Goal: Task Accomplishment & Management: Manage account settings

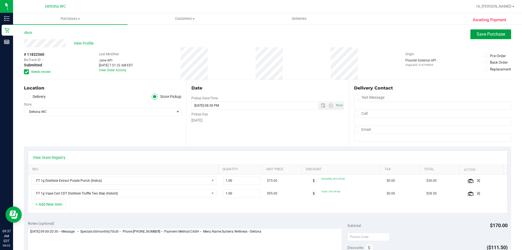
click at [482, 36] on span "Save Purchase" at bounding box center [491, 34] width 29 height 5
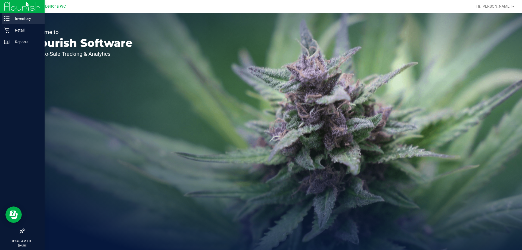
click at [16, 20] on p "Inventory" at bounding box center [26, 18] width 33 height 7
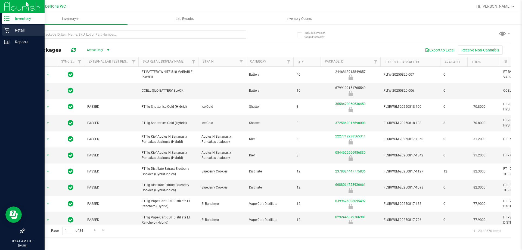
click at [17, 27] on p "Retail" at bounding box center [26, 30] width 33 height 7
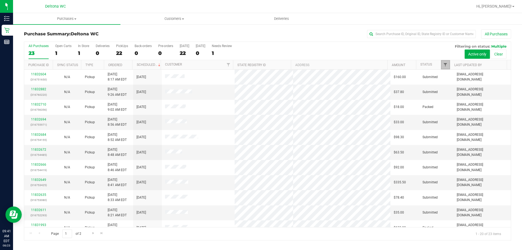
click at [446, 66] on span "Filter" at bounding box center [445, 65] width 4 height 4
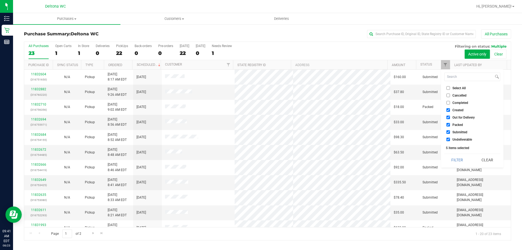
click at [448, 138] on input "Undeliverable" at bounding box center [448, 140] width 4 height 4
checkbox input "false"
click at [449, 123] on li "Packed" at bounding box center [472, 125] width 56 height 6
click at [446, 115] on li "Out for Delivery" at bounding box center [472, 117] width 56 height 6
click at [448, 116] on input "Out for Delivery" at bounding box center [448, 118] width 4 height 4
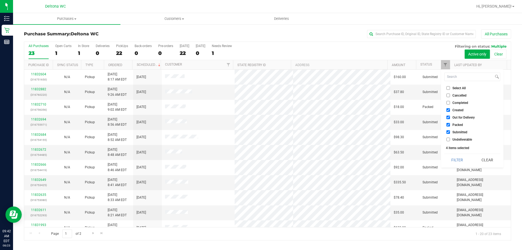
checkbox input "false"
click at [449, 108] on input "Created" at bounding box center [448, 110] width 4 height 4
checkbox input "false"
click at [450, 123] on label "Packed" at bounding box center [454, 125] width 17 height 4
click at [450, 123] on input "Packed" at bounding box center [448, 125] width 4 height 4
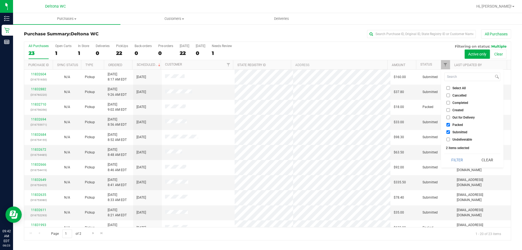
checkbox input "false"
click at [463, 156] on button "Filter" at bounding box center [457, 160] width 26 height 12
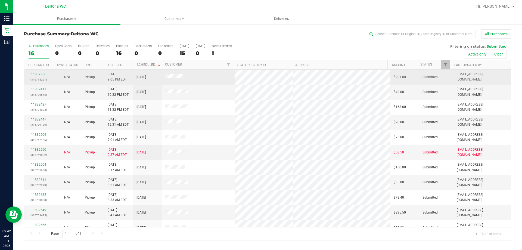
click at [43, 75] on link "11832366" at bounding box center [38, 74] width 15 height 4
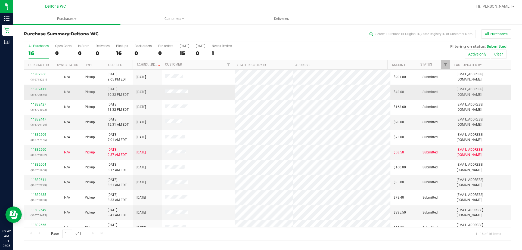
click at [35, 90] on link "11832411" at bounding box center [38, 89] width 15 height 4
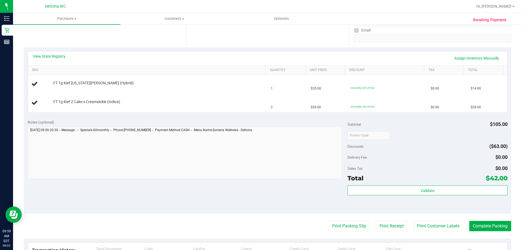
scroll to position [109, 0]
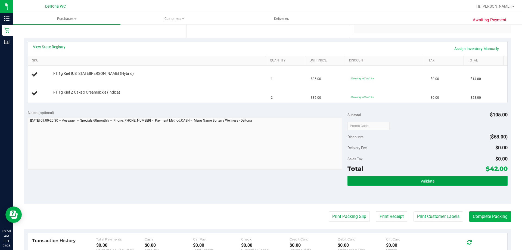
click at [397, 184] on button "Validate" at bounding box center [427, 181] width 160 height 10
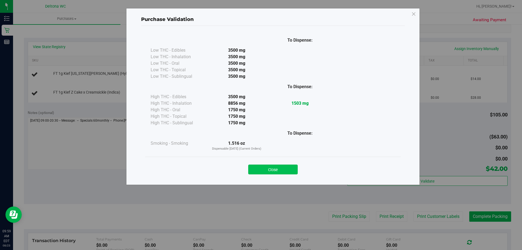
click at [294, 170] on button "Close" at bounding box center [272, 169] width 49 height 10
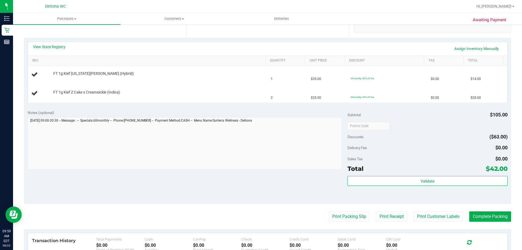
click at [337, 210] on purchase-details "Back Edit Purchase Cancel Purchase View Profile # 11832411 BioTrack ID: - Submi…" at bounding box center [267, 126] width 487 height 410
click at [480, 216] on button "Complete Packing" at bounding box center [490, 216] width 42 height 10
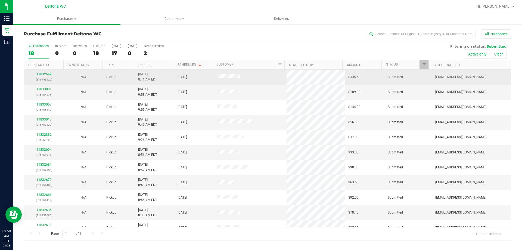
click at [39, 74] on link "11832649" at bounding box center [43, 74] width 15 height 4
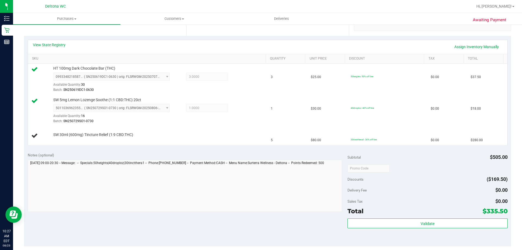
scroll to position [82, 0]
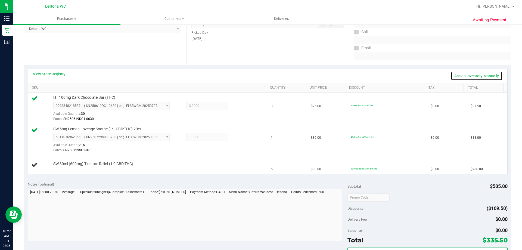
click at [473, 75] on link "Assign Inventory Manually" at bounding box center [477, 75] width 52 height 9
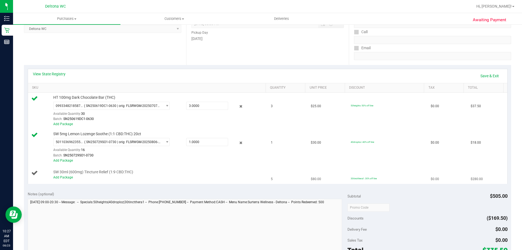
click at [58, 175] on div "Add Package" at bounding box center [158, 177] width 210 height 5
click at [60, 177] on link "Add Package" at bounding box center [63, 177] width 20 height 4
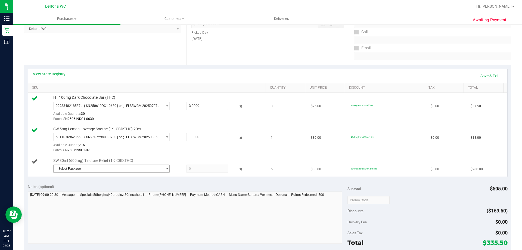
click at [83, 170] on span "Select Package" at bounding box center [108, 169] width 109 height 8
click at [83, 190] on span "5728384876962157" at bounding box center [72, 191] width 30 height 4
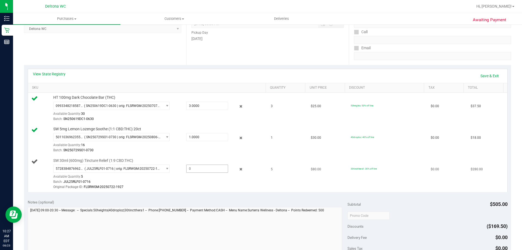
click at [198, 171] on span at bounding box center [207, 168] width 42 height 8
type input "4"
type input "4.0000"
click at [194, 184] on div "Batch: JUL25RLF01-0716" at bounding box center [158, 181] width 210 height 5
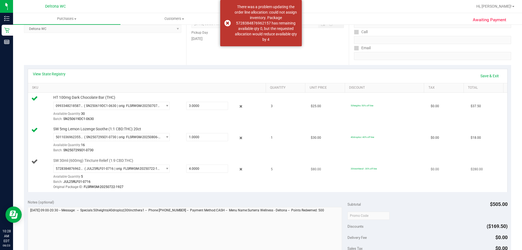
click at [271, 169] on span "5" at bounding box center [272, 169] width 2 height 5
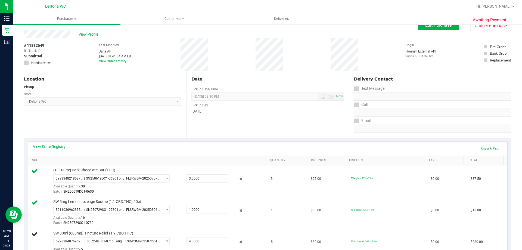
scroll to position [0, 0]
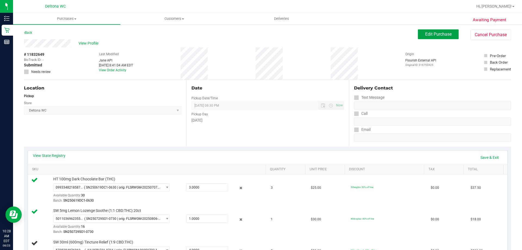
click at [420, 37] on button "Edit Purchase" at bounding box center [438, 34] width 41 height 10
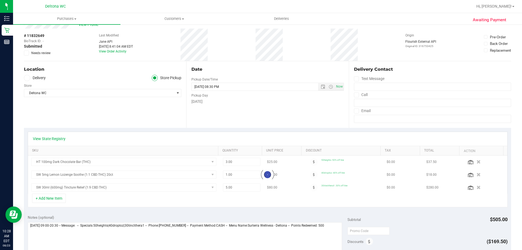
scroll to position [27, 0]
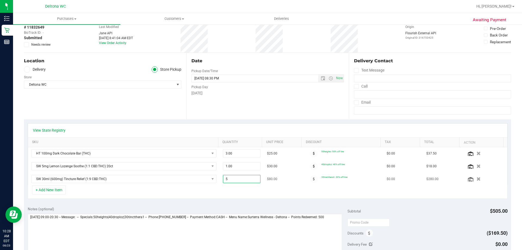
click at [240, 179] on span "5.00 5" at bounding box center [242, 179] width 38 height 8
type input "4"
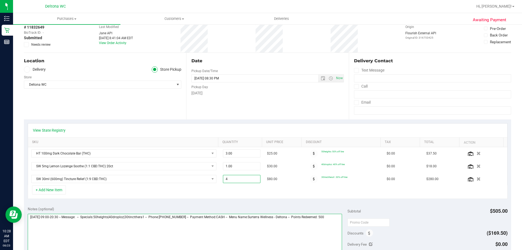
type input "4.00"
drag, startPoint x: 224, startPoint y: 226, endPoint x: 228, endPoint y: 220, distance: 7.4
click at [225, 224] on textarea at bounding box center [185, 240] width 315 height 52
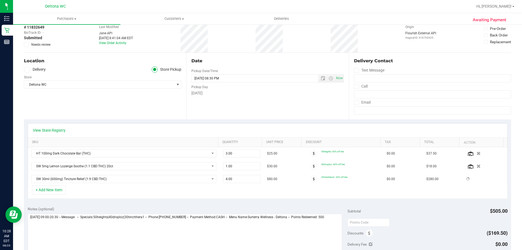
click at [239, 198] on div "+ Add New Item" at bounding box center [268, 192] width 480 height 14
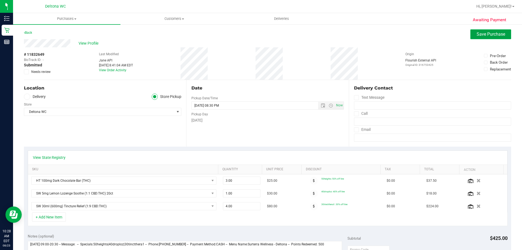
click at [477, 36] on span "Save Purchase" at bounding box center [491, 34] width 29 height 5
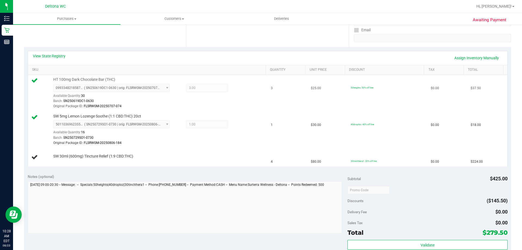
scroll to position [109, 0]
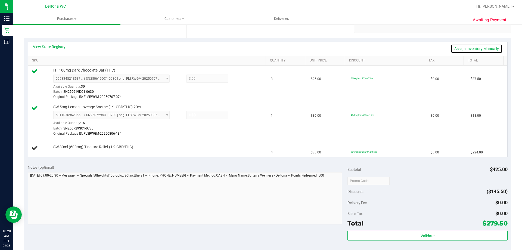
click at [477, 46] on link "Assign Inventory Manually" at bounding box center [477, 48] width 52 height 9
click at [63, 152] on div "No packages available" at bounding box center [158, 150] width 210 height 5
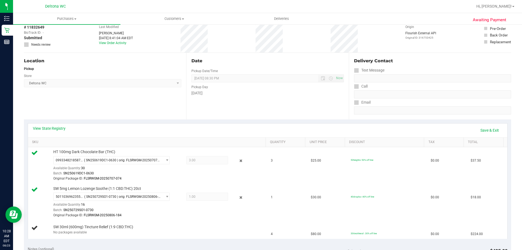
scroll to position [0, 0]
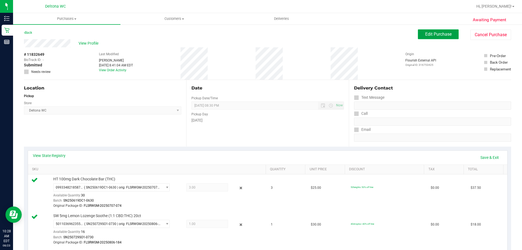
click at [429, 36] on span "Edit Purchase" at bounding box center [438, 34] width 26 height 5
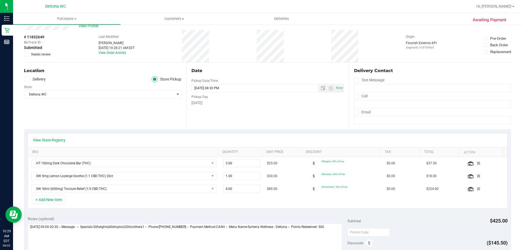
scroll to position [27, 0]
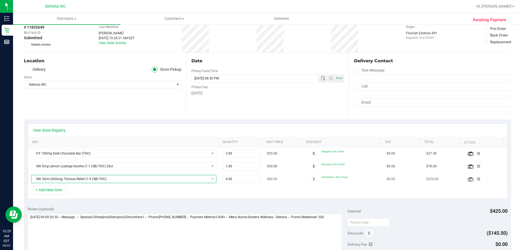
click at [73, 181] on span "SW 30ml (600mg) Tincture Relief (1:9 CBD:THC)" at bounding box center [121, 179] width 178 height 8
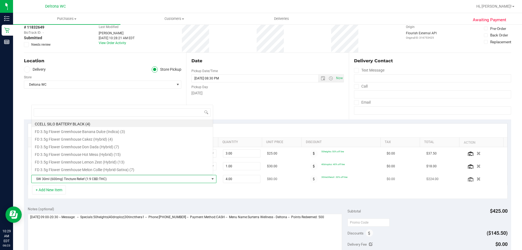
scroll to position [8, 180]
click at [79, 181] on span "SW 30ml (600mg) Tincture Relief (1:9 CBD:THC)" at bounding box center [121, 179] width 178 height 8
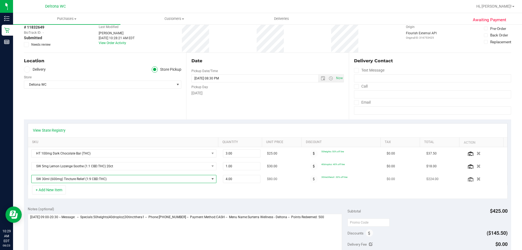
click at [79, 180] on span "SW 30ml (600mg) Tincture Relief (1:9 CBD:THC)" at bounding box center [121, 179] width 178 height 8
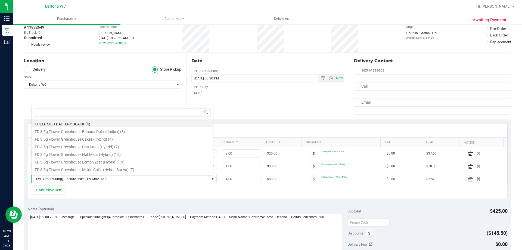
click at [79, 180] on span "SW 30ml (600mg) Tincture Relief (1:9 CBD:THC)" at bounding box center [121, 179] width 178 height 8
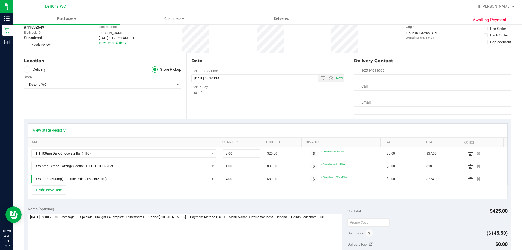
click at [76, 195] on div "+ Add New Item" at bounding box center [268, 192] width 480 height 14
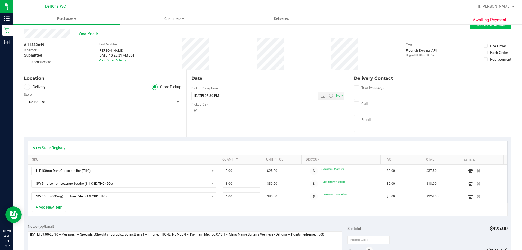
scroll to position [0, 0]
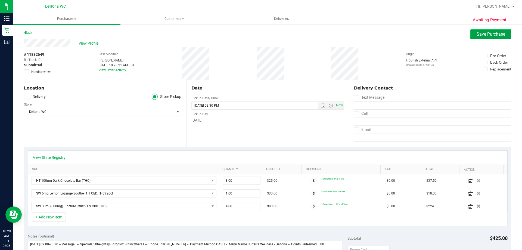
click at [486, 36] on span "Save Purchase" at bounding box center [491, 34] width 29 height 5
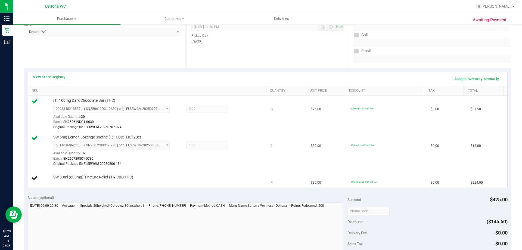
scroll to position [82, 0]
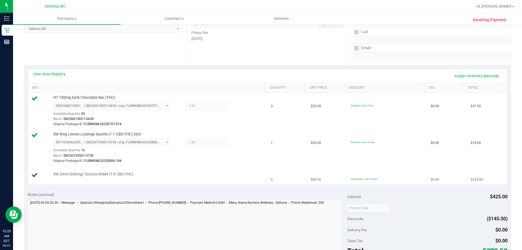
click at [111, 176] on span "SW 30ml (600mg) Tincture Relief (1:9 CBD:THC)" at bounding box center [93, 174] width 80 height 5
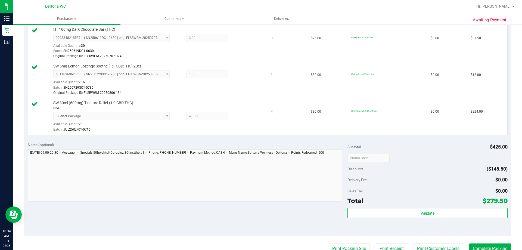
scroll to position [218, 0]
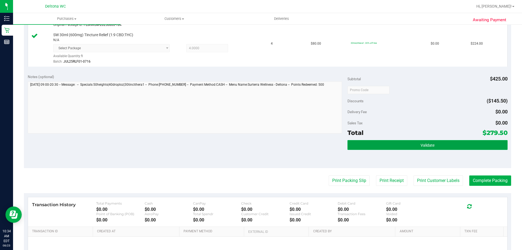
click at [405, 142] on button "Validate" at bounding box center [427, 145] width 160 height 10
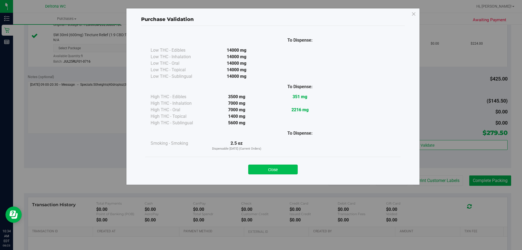
click at [275, 167] on button "Close" at bounding box center [272, 169] width 49 height 10
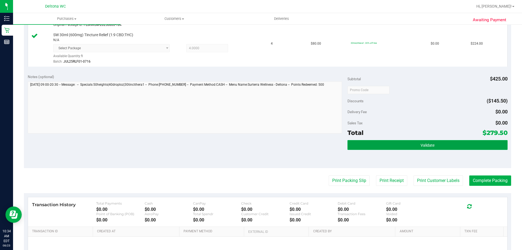
click at [401, 144] on button "Validate" at bounding box center [427, 145] width 160 height 10
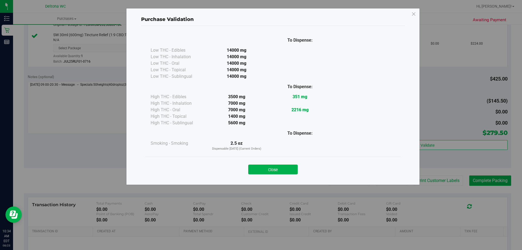
click at [277, 171] on button "Close" at bounding box center [272, 169] width 49 height 10
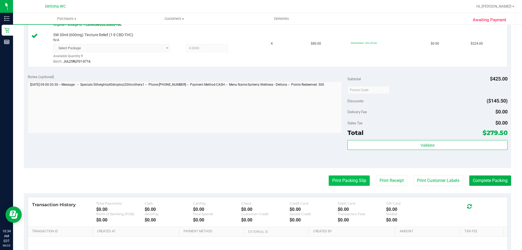
click at [349, 180] on button "Print Packing Slip" at bounding box center [349, 180] width 41 height 10
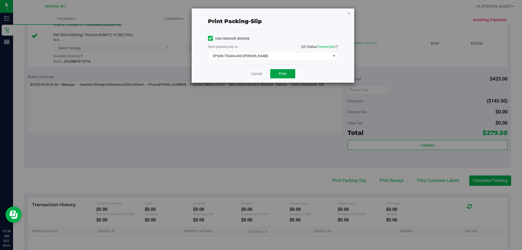
drag, startPoint x: 282, startPoint y: 72, endPoint x: 299, endPoint y: 99, distance: 31.4
click at [283, 73] on span "Print" at bounding box center [283, 74] width 8 height 4
drag, startPoint x: 188, startPoint y: 129, endPoint x: 190, endPoint y: 137, distance: 7.8
click at [190, 137] on div "Print packing-slip Use network devices Send packing-slip to: QZ Status: Connect…" at bounding box center [263, 125] width 526 height 250
click at [288, 72] on button "Print" at bounding box center [282, 73] width 25 height 9
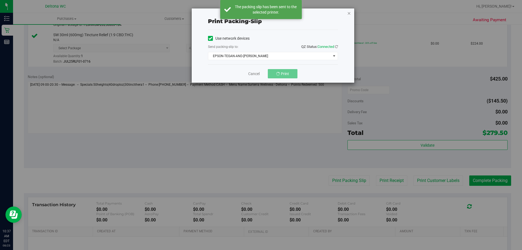
click at [349, 13] on icon "button" at bounding box center [349, 13] width 4 height 7
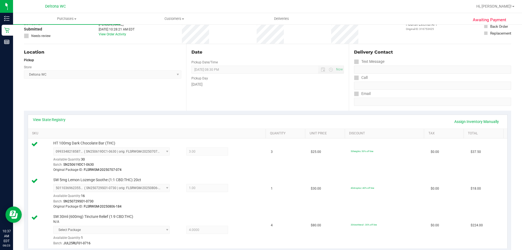
scroll to position [0, 0]
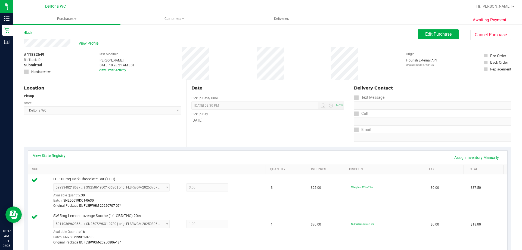
click at [88, 43] on span "View Profile" at bounding box center [90, 44] width 22 height 6
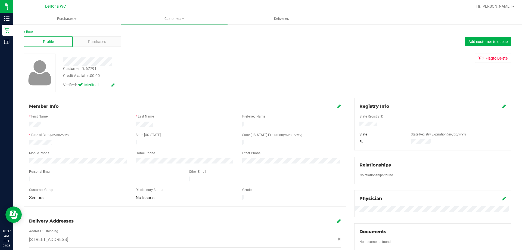
click at [94, 69] on div "Customer ID: 67791" at bounding box center [79, 69] width 33 height 6
copy div "67791"
click at [29, 30] on link "Back" at bounding box center [28, 32] width 9 height 4
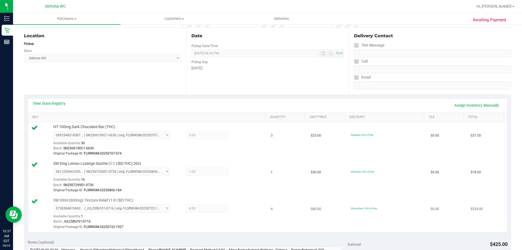
scroll to position [82, 0]
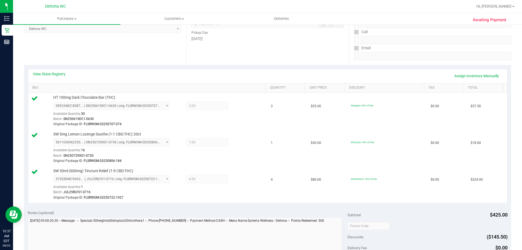
click at [139, 78] on div "View State Registry Assign Inventory Manually" at bounding box center [268, 75] width 470 height 9
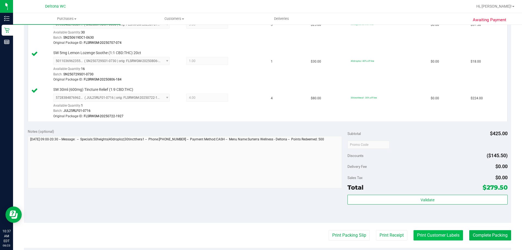
scroll to position [163, 0]
click at [483, 232] on button "Complete Packing" at bounding box center [490, 235] width 42 height 10
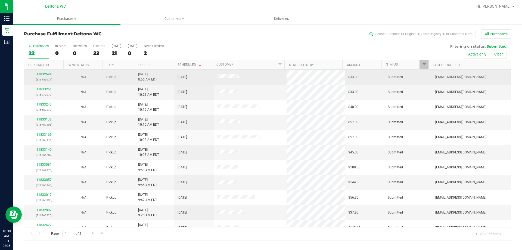
click at [41, 74] on link "11832694" at bounding box center [43, 74] width 15 height 4
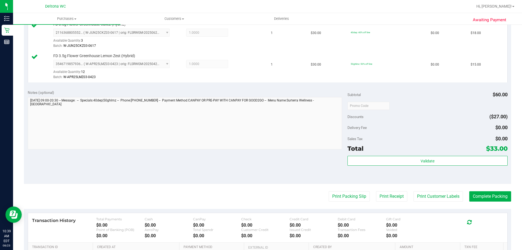
scroll to position [190, 0]
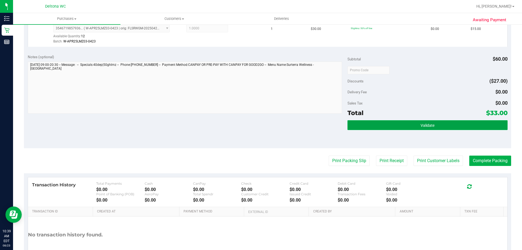
click at [389, 123] on button "Validate" at bounding box center [427, 125] width 160 height 10
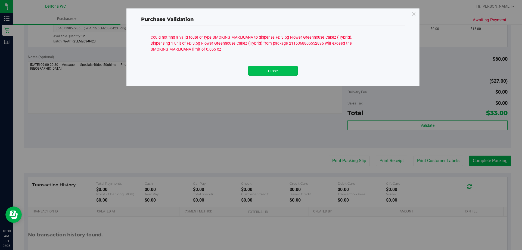
click at [263, 69] on button "Close" at bounding box center [272, 71] width 49 height 10
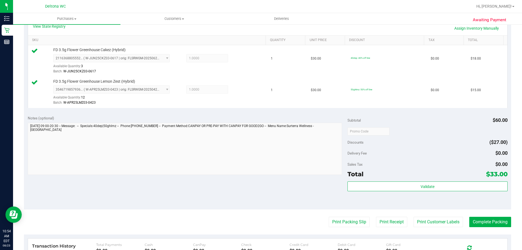
scroll to position [0, 0]
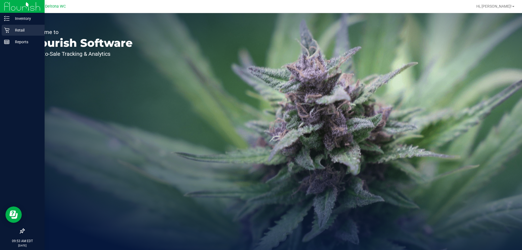
click at [24, 30] on p "Retail" at bounding box center [26, 30] width 33 height 7
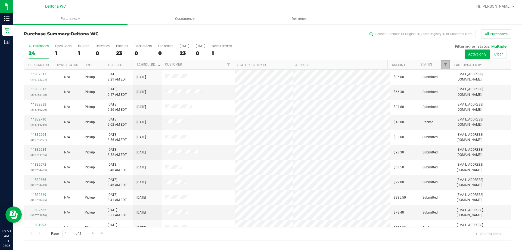
click at [444, 68] on link "Filter" at bounding box center [445, 64] width 9 height 9
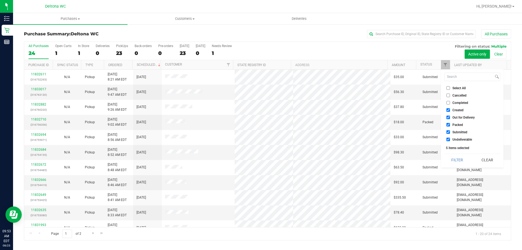
click at [447, 110] on input "Created" at bounding box center [448, 110] width 4 height 4
checkbox input "false"
click at [449, 116] on input "Out for Delivery" at bounding box center [448, 118] width 4 height 4
checkbox input "false"
click at [448, 123] on input "Packed" at bounding box center [448, 125] width 4 height 4
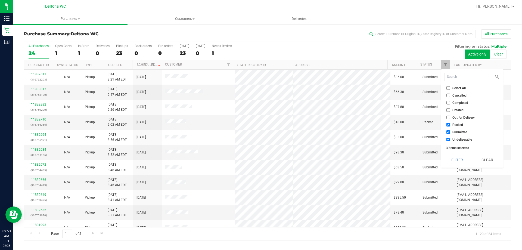
checkbox input "false"
click at [455, 141] on span "Undeliverable" at bounding box center [462, 139] width 20 height 3
click at [450, 141] on input "Undeliverable" at bounding box center [448, 140] width 4 height 4
checkbox input "false"
click at [455, 156] on button "Filter" at bounding box center [457, 160] width 26 height 12
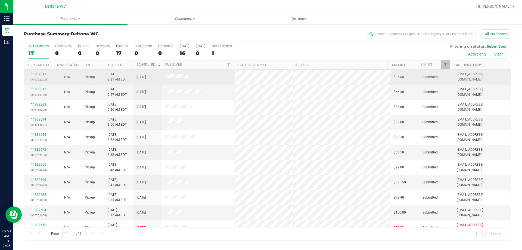
click at [42, 73] on link "11832611" at bounding box center [38, 74] width 15 height 4
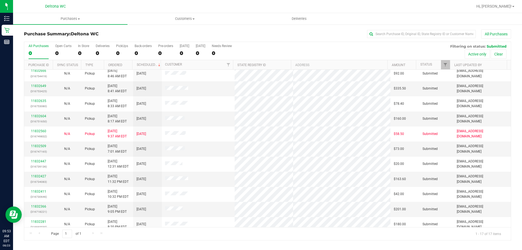
scroll to position [98, 0]
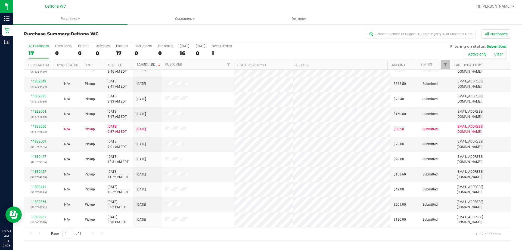
click at [159, 65] on span at bounding box center [159, 65] width 4 height 4
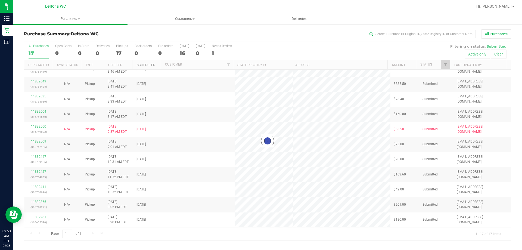
scroll to position [0, 0]
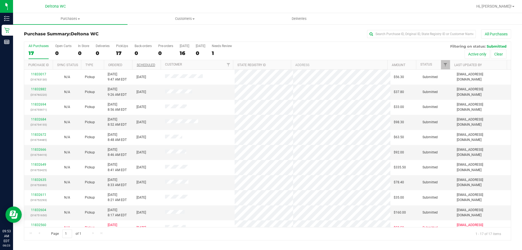
click at [125, 66] on th "Ordered" at bounding box center [118, 65] width 29 height 10
click at [125, 66] on span at bounding box center [126, 65] width 4 height 4
click at [128, 67] on span at bounding box center [126, 65] width 4 height 4
click at [128, 65] on th "Ordered" at bounding box center [118, 65] width 29 height 10
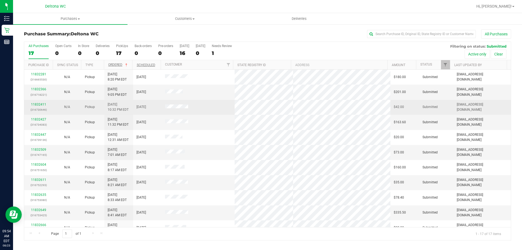
click at [38, 107] on p "(316730646)" at bounding box center [38, 109] width 22 height 5
click at [38, 106] on link "11832411" at bounding box center [38, 105] width 15 height 4
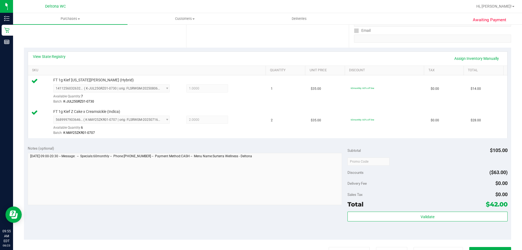
scroll to position [109, 0]
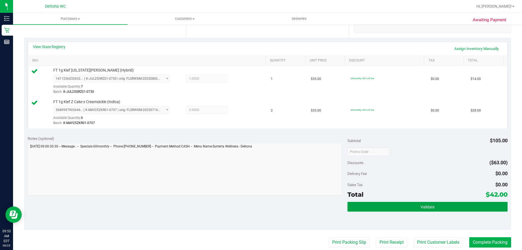
click at [416, 202] on button "Validate" at bounding box center [427, 207] width 160 height 10
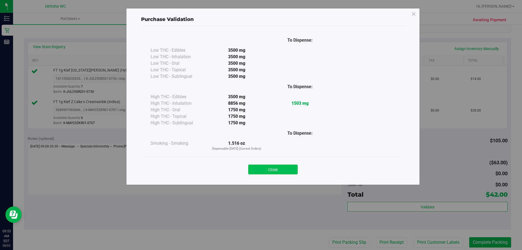
click at [266, 170] on button "Close" at bounding box center [272, 169] width 49 height 10
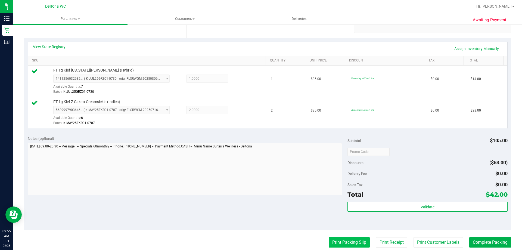
click at [347, 238] on button "Print Packing Slip" at bounding box center [349, 242] width 41 height 10
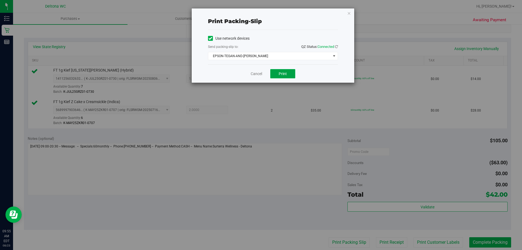
click at [284, 72] on span "Print" at bounding box center [283, 74] width 8 height 4
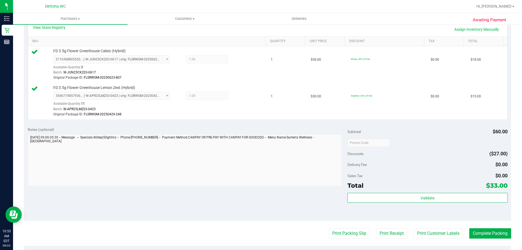
scroll to position [130, 0]
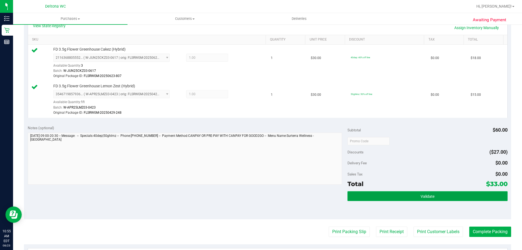
click at [443, 198] on button "Validate" at bounding box center [427, 196] width 160 height 10
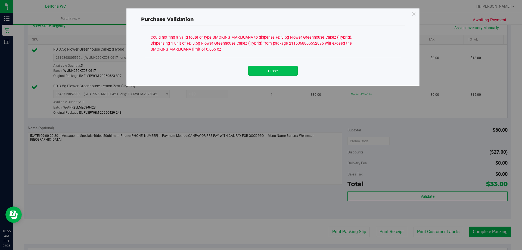
click at [279, 71] on button "Close" at bounding box center [272, 71] width 49 height 10
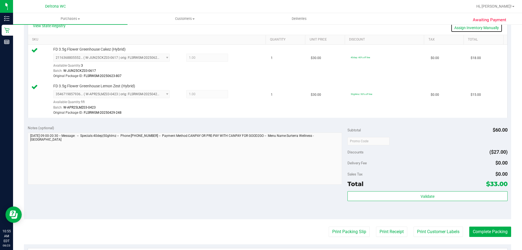
click at [457, 28] on link "Assign Inventory Manually" at bounding box center [477, 27] width 52 height 9
click at [239, 58] on icon at bounding box center [241, 58] width 6 height 6
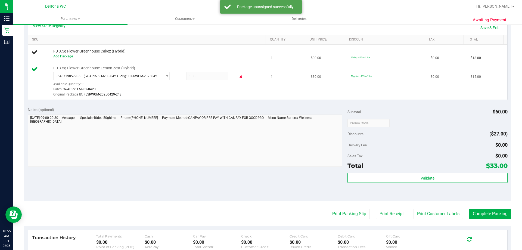
click at [240, 76] on icon at bounding box center [241, 77] width 6 height 6
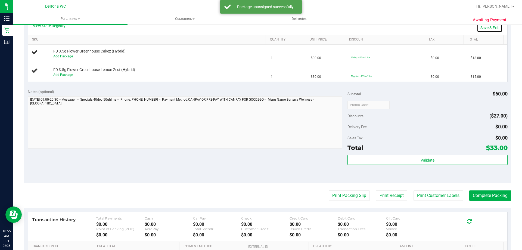
click at [483, 26] on link "Save & Exit" at bounding box center [490, 27] width 26 height 9
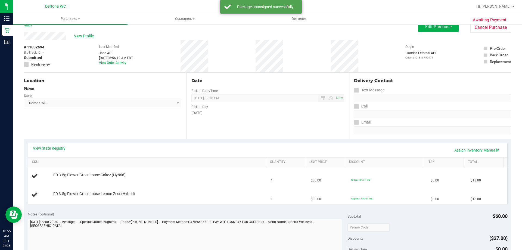
scroll to position [0, 0]
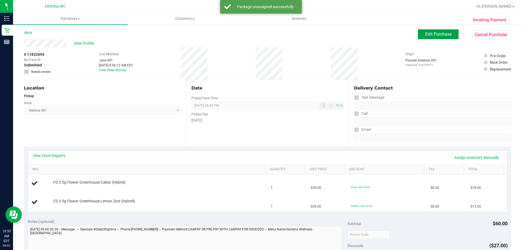
drag, startPoint x: 438, startPoint y: 33, endPoint x: 429, endPoint y: 28, distance: 10.3
click at [438, 33] on span "Edit Purchase" at bounding box center [438, 34] width 26 height 5
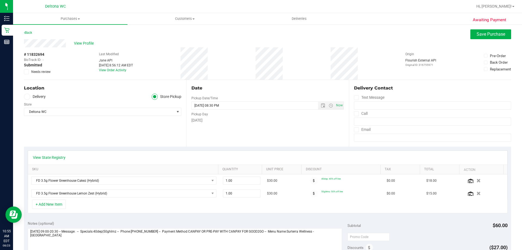
click at [26, 72] on icon at bounding box center [27, 72] width 4 height 0
click at [0, 0] on input "Needs review" at bounding box center [0, 0] width 0 height 0
click at [77, 43] on span "View Profile" at bounding box center [85, 44] width 22 height 6
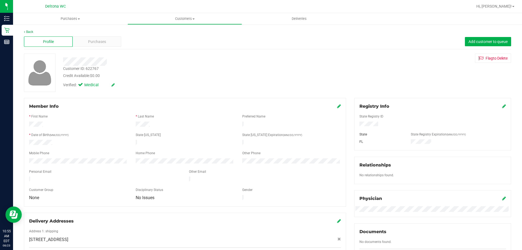
click at [101, 66] on div "Customer ID: 622767 Credit Available: $0.00" at bounding box center [183, 72] width 248 height 13
click at [94, 67] on div "Customer ID: 622767" at bounding box center [81, 69] width 36 height 6
copy div "622767"
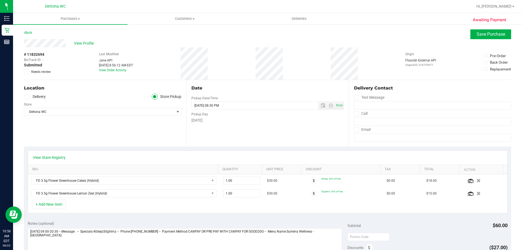
drag, startPoint x: 90, startPoint y: 133, endPoint x: 86, endPoint y: 124, distance: 9.7
click at [89, 133] on div "Location Delivery Store Pickup Store Deltona WC Select Store Bonita Springs WC …" at bounding box center [105, 113] width 162 height 67
click at [35, 55] on span "# 11832694" at bounding box center [34, 55] width 20 height 6
copy span "11832694"
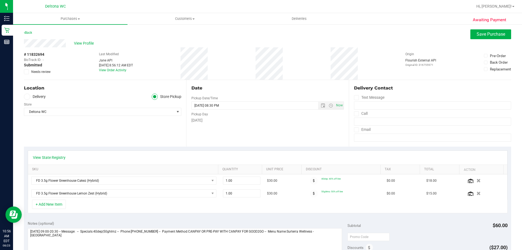
click at [131, 127] on div "Location Delivery Store Pickup Store Deltona WC Select Store Bonita Springs WC …" at bounding box center [105, 113] width 162 height 67
click at [198, 135] on div "Date Pickup Date/Time 08/23/2025 Now 08/23/2025 08:30 PM Now Pickup Day Saturday" at bounding box center [267, 113] width 162 height 67
click at [23, 72] on div "Awaiting Payment Back Save Purchase View Profile # 11832694 BioTrack ID: - Subm…" at bounding box center [267, 238] width 509 height 428
click at [26, 72] on icon at bounding box center [27, 72] width 4 height 0
click at [0, 0] on input "Needs review" at bounding box center [0, 0] width 0 height 0
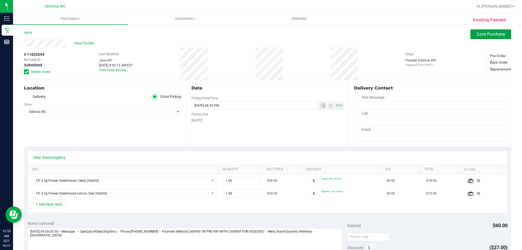
click at [477, 34] on span "Save Purchase" at bounding box center [491, 34] width 29 height 5
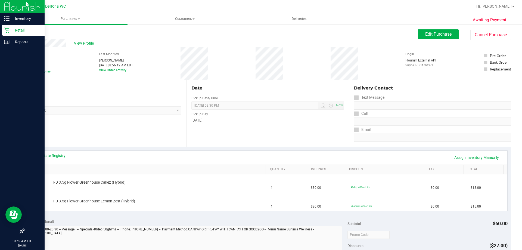
click at [20, 29] on p "Retail" at bounding box center [26, 30] width 33 height 7
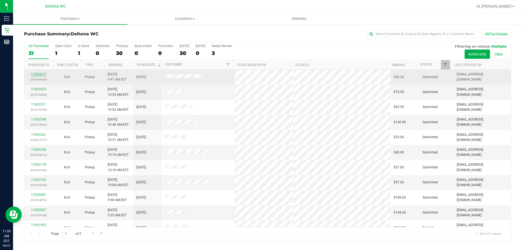
click at [38, 73] on link "11833017" at bounding box center [38, 74] width 15 height 4
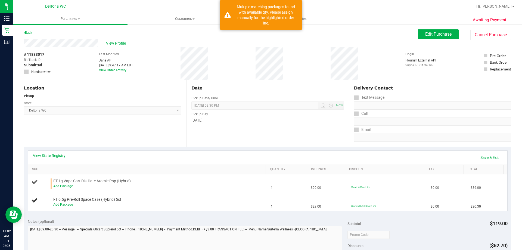
click at [60, 187] on div "Add Package" at bounding box center [158, 186] width 210 height 5
click at [60, 185] on link "Add Package" at bounding box center [63, 186] width 20 height 4
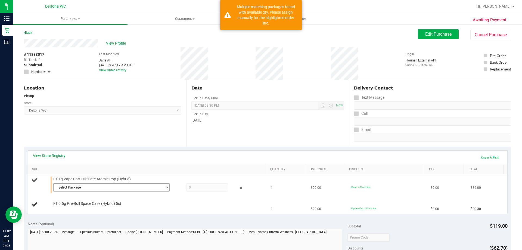
click at [64, 187] on span "Select Package" at bounding box center [108, 188] width 109 height 8
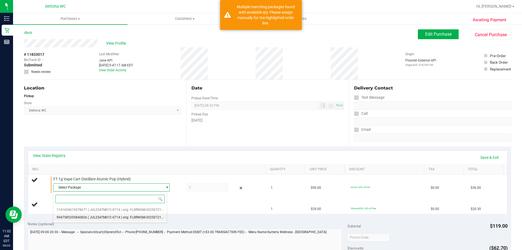
click at [104, 219] on span "( JUL25ATM01C-0714 | orig: FLSRWGM-20250721-1937 )" at bounding box center [130, 217] width 84 height 4
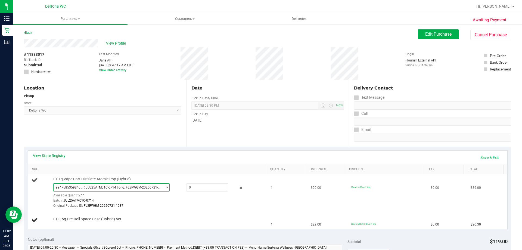
click at [104, 187] on span "( JUL25ATM01C-0714 | orig: FLSRWGM-20250721-1937 )" at bounding box center [122, 187] width 77 height 4
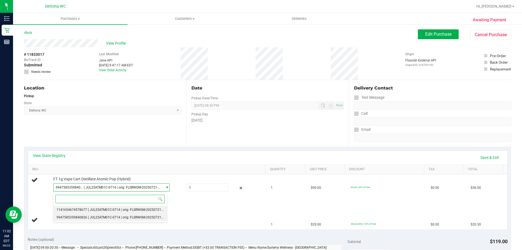
click at [108, 208] on span "( JUL25ATM01C-0714 | orig: FLSRWGM-20250721-1993 )" at bounding box center [130, 210] width 84 height 4
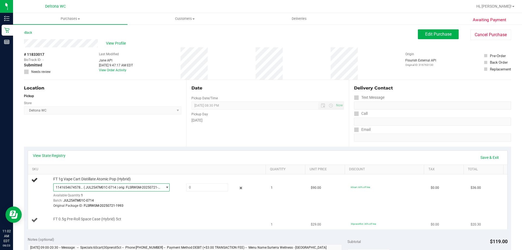
click at [140, 220] on div "FT 0.5g Pre-Roll Space Case (Hybrid) 5ct" at bounding box center [157, 218] width 213 height 5
click at [197, 188] on span at bounding box center [207, 187] width 42 height 8
type input "1"
type input "1.0000"
click at [187, 212] on td "FT 0.5g Pre-Roll Space Case (Hybrid) 5ct" at bounding box center [148, 220] width 240 height 18
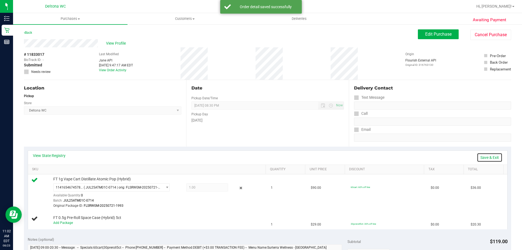
click at [497, 162] on link "Save & Exit" at bounding box center [490, 157] width 26 height 9
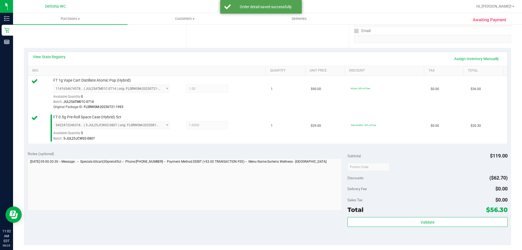
scroll to position [141, 0]
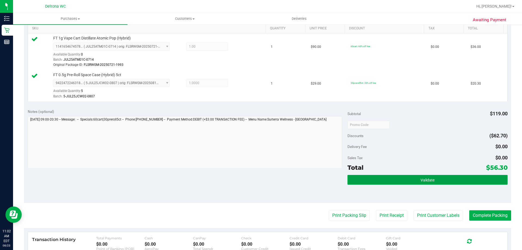
click at [393, 181] on button "Validate" at bounding box center [427, 180] width 160 height 10
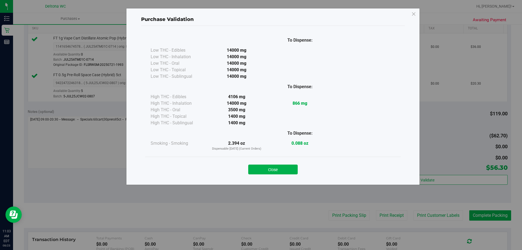
click at [265, 172] on button "Close" at bounding box center [272, 169] width 49 height 10
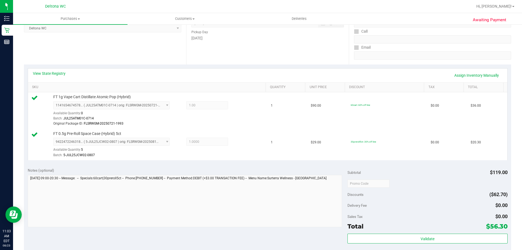
scroll to position [163, 0]
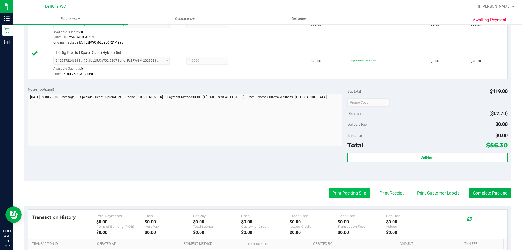
click at [341, 195] on button "Print Packing Slip" at bounding box center [349, 193] width 41 height 10
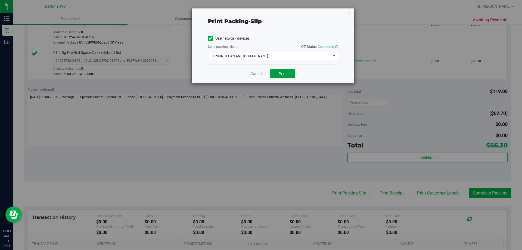
click at [287, 71] on button "Print" at bounding box center [282, 73] width 25 height 9
click at [347, 14] on icon "button" at bounding box center [349, 13] width 4 height 7
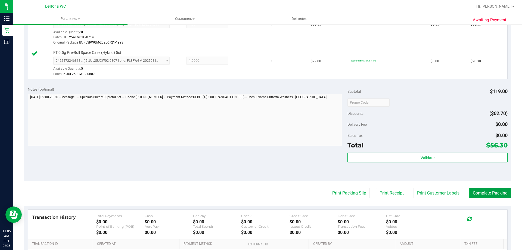
click at [474, 190] on button "Complete Packing" at bounding box center [490, 193] width 42 height 10
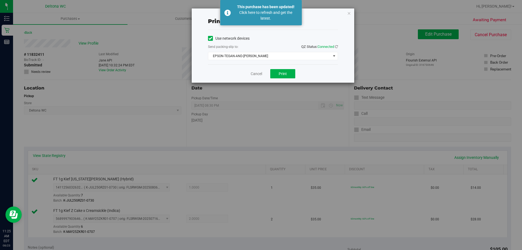
scroll to position [109, 0]
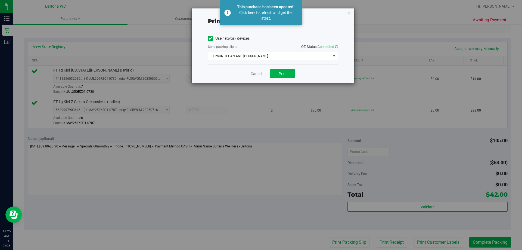
click at [349, 13] on icon "button" at bounding box center [349, 13] width 4 height 7
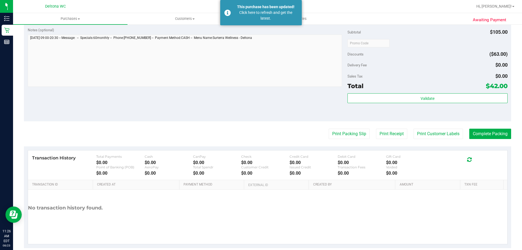
scroll to position [226, 0]
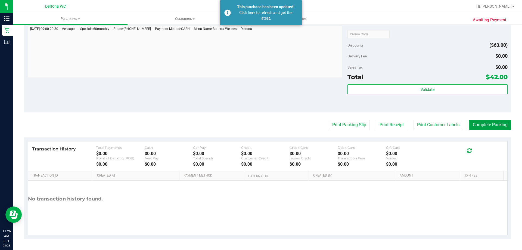
click at [487, 129] on button "Complete Packing" at bounding box center [490, 125] width 42 height 10
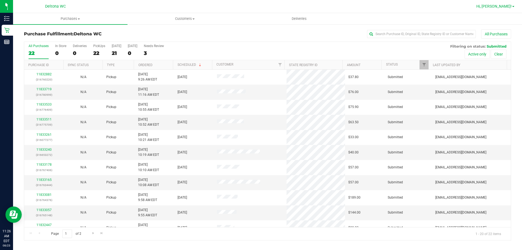
click at [511, 7] on span "Hi, [PERSON_NAME]!" at bounding box center [493, 6] width 35 height 4
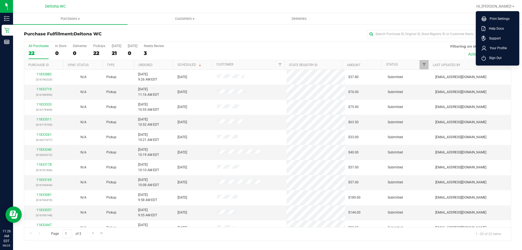
drag, startPoint x: 497, startPoint y: 57, endPoint x: 466, endPoint y: 44, distance: 33.6
click at [497, 57] on span "Sign Out" at bounding box center [494, 57] width 16 height 5
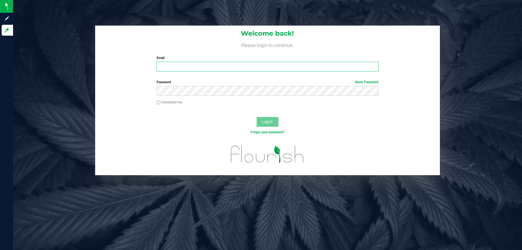
click at [253, 63] on input "Email" at bounding box center [268, 67] width 222 height 10
paste input "[EMAIL_ADDRESS][DOMAIN_NAME]"
type input "[EMAIL_ADDRESS][DOMAIN_NAME]"
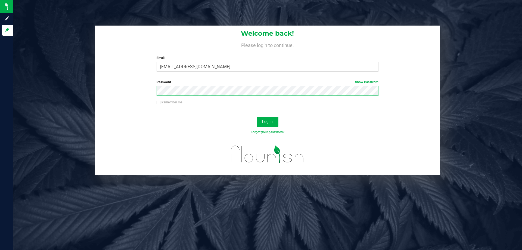
click at [257, 117] on button "Log In" at bounding box center [268, 122] width 22 height 10
